Goal: Information Seeking & Learning: Learn about a topic

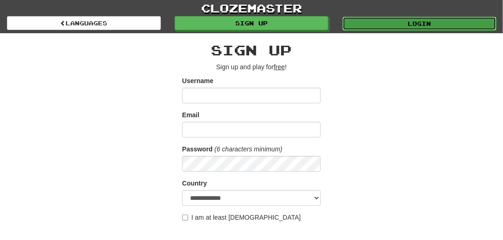
click at [412, 22] on link "Login" at bounding box center [420, 24] width 154 height 14
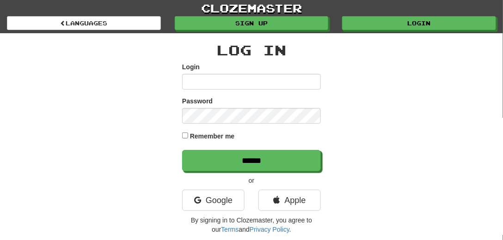
type input "*********"
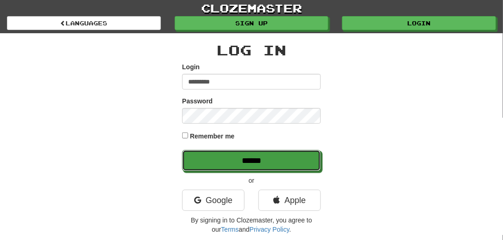
click at [255, 163] on input "******" at bounding box center [251, 160] width 139 height 21
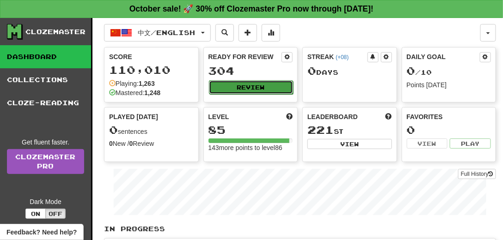
click at [241, 89] on button "Review" at bounding box center [251, 87] width 85 height 14
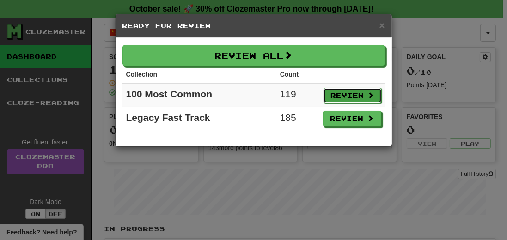
click at [333, 88] on button "Review" at bounding box center [353, 96] width 58 height 16
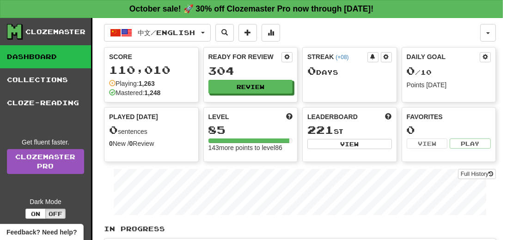
select select "**"
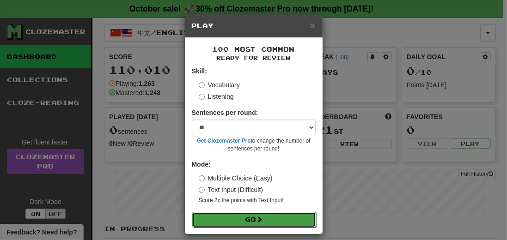
click at [222, 215] on button "Go" at bounding box center [254, 220] width 124 height 16
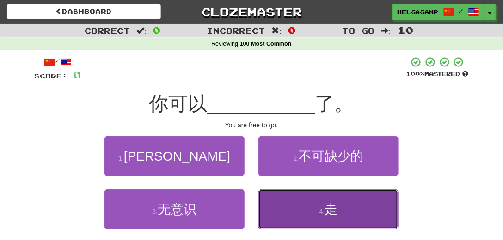
click at [336, 208] on span "走" at bounding box center [331, 210] width 13 height 14
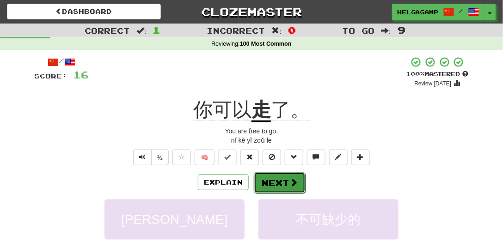
click at [278, 183] on button "Next" at bounding box center [280, 182] width 52 height 21
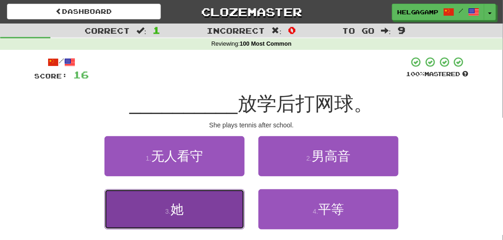
click at [180, 205] on span "她" at bounding box center [177, 210] width 13 height 14
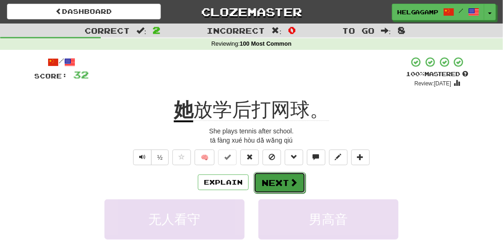
click at [274, 178] on button "Next" at bounding box center [280, 182] width 52 height 21
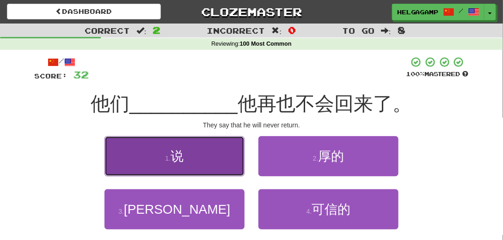
click at [182, 151] on span "说" at bounding box center [177, 156] width 13 height 14
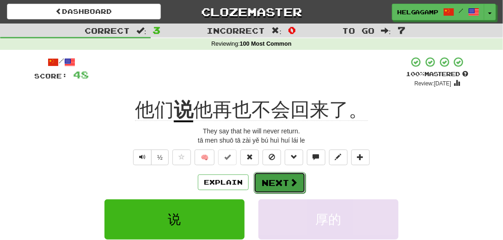
click at [273, 182] on button "Next" at bounding box center [280, 182] width 52 height 21
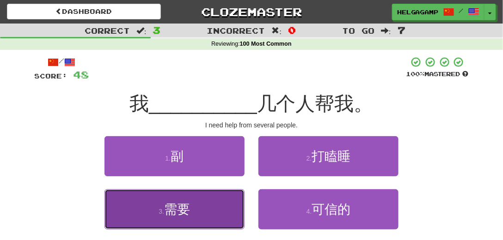
click at [178, 210] on span "需要" at bounding box center [177, 210] width 26 height 14
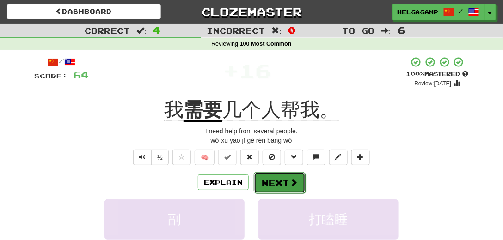
click at [273, 189] on button "Next" at bounding box center [280, 182] width 52 height 21
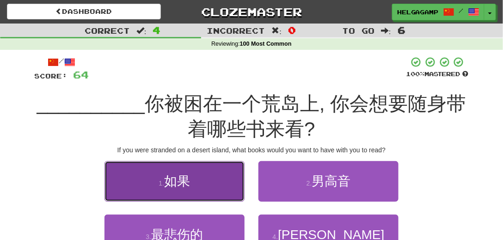
click at [180, 180] on span "如果" at bounding box center [177, 181] width 26 height 14
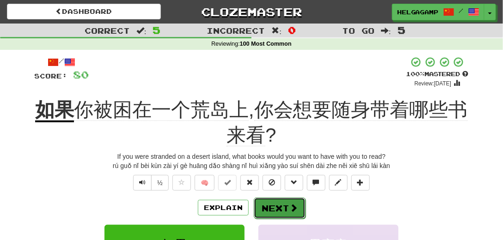
click at [276, 203] on button "Next" at bounding box center [280, 208] width 52 height 21
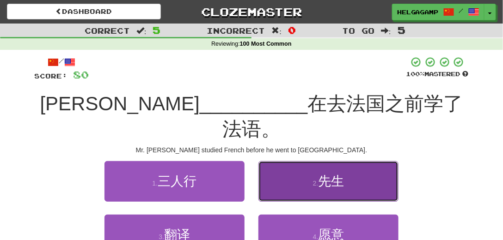
click at [330, 174] on span "先生" at bounding box center [331, 181] width 26 height 14
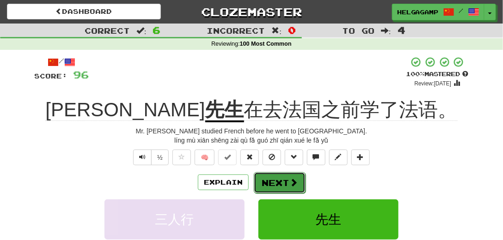
click at [281, 180] on button "Next" at bounding box center [280, 182] width 52 height 21
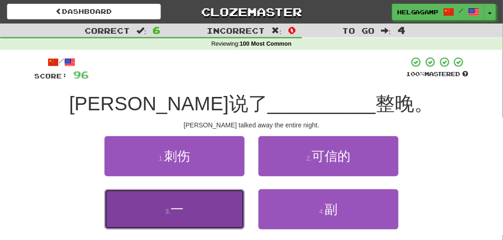
click at [173, 219] on button "3 . 一" at bounding box center [174, 210] width 140 height 40
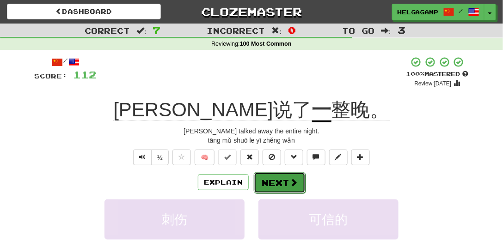
click at [286, 183] on button "Next" at bounding box center [280, 182] width 52 height 21
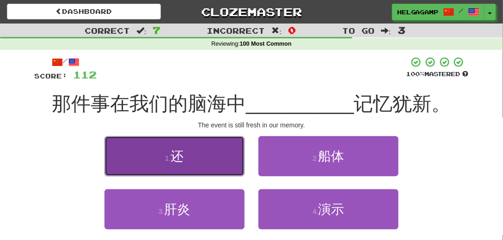
click at [183, 155] on span "还" at bounding box center [177, 156] width 13 height 14
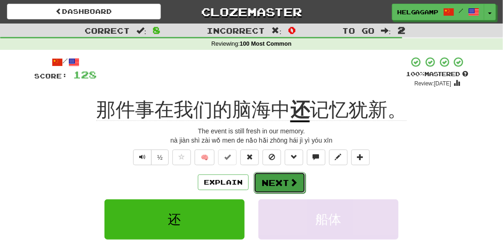
click at [293, 183] on span at bounding box center [293, 182] width 8 height 8
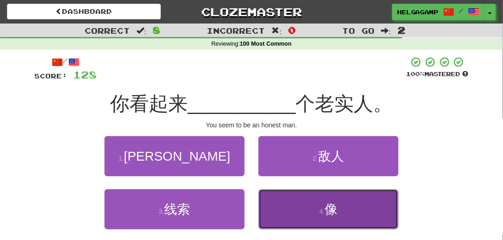
click at [337, 208] on span "像" at bounding box center [331, 210] width 13 height 14
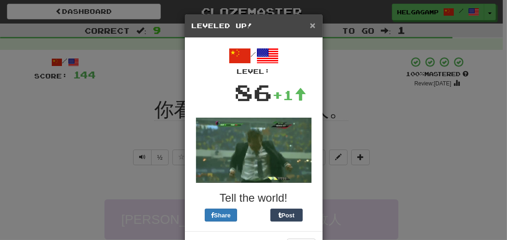
click at [311, 23] on span "×" at bounding box center [313, 25] width 6 height 11
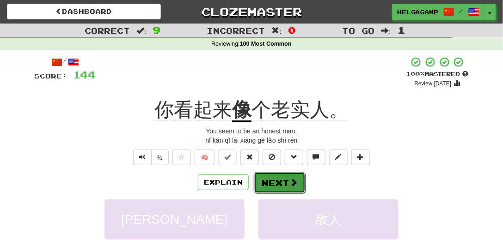
click at [285, 177] on button "Next" at bounding box center [280, 182] width 52 height 21
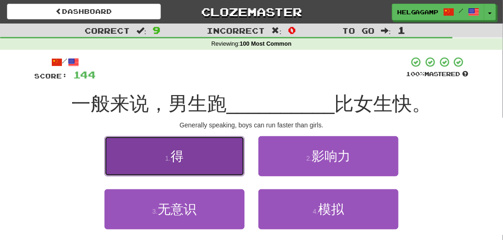
click at [179, 157] on span "得" at bounding box center [177, 156] width 13 height 14
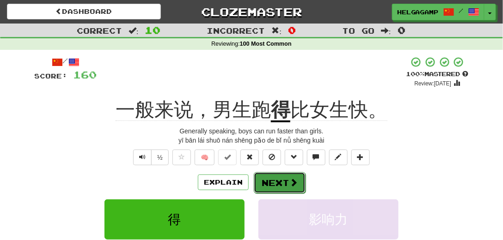
click at [267, 183] on button "Next" at bounding box center [280, 182] width 52 height 21
